Goal: Task Accomplishment & Management: Manage account settings

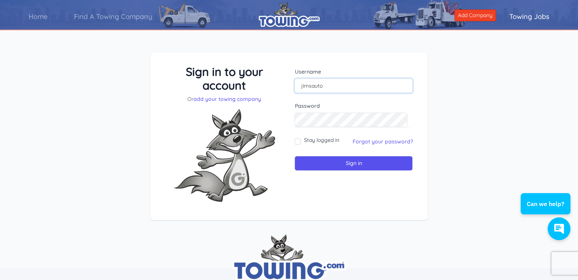
drag, startPoint x: 342, startPoint y: 79, endPoint x: 352, endPoint y: 87, distance: 12.4
click at [342, 79] on input "jimsauto" at bounding box center [353, 86] width 118 height 14
click at [294, 156] on input "Sign in" at bounding box center [353, 163] width 118 height 15
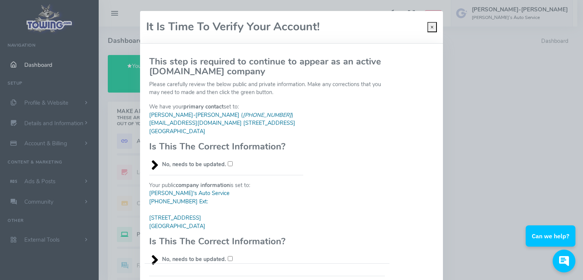
drag, startPoint x: 225, startPoint y: 163, endPoint x: 228, endPoint y: 167, distance: 5.5
click at [228, 164] on input "No, needs to be updated." at bounding box center [230, 163] width 5 height 5
checkbox input "true"
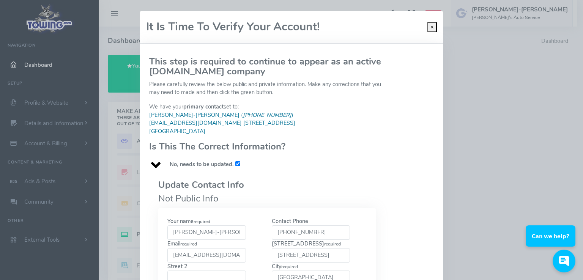
scroll to position [76, 0]
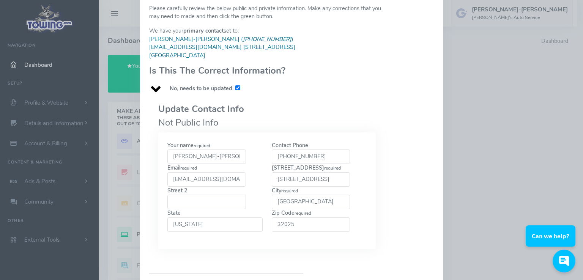
click at [225, 157] on input "[PERSON_NAME]-[PERSON_NAME]" at bounding box center [206, 157] width 79 height 14
type input "[PERSON_NAME]"
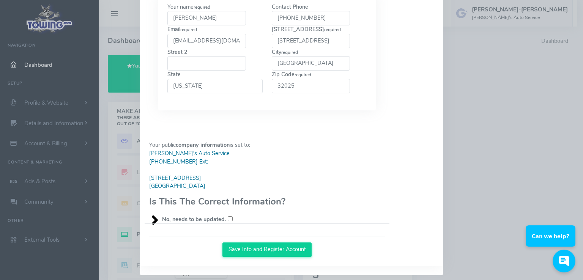
scroll to position [219, 0]
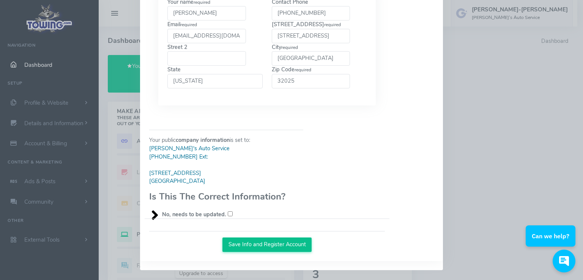
click at [259, 245] on button "Save Info and Register Account" at bounding box center [267, 245] width 89 height 14
